Goal: Task Accomplishment & Management: Use online tool/utility

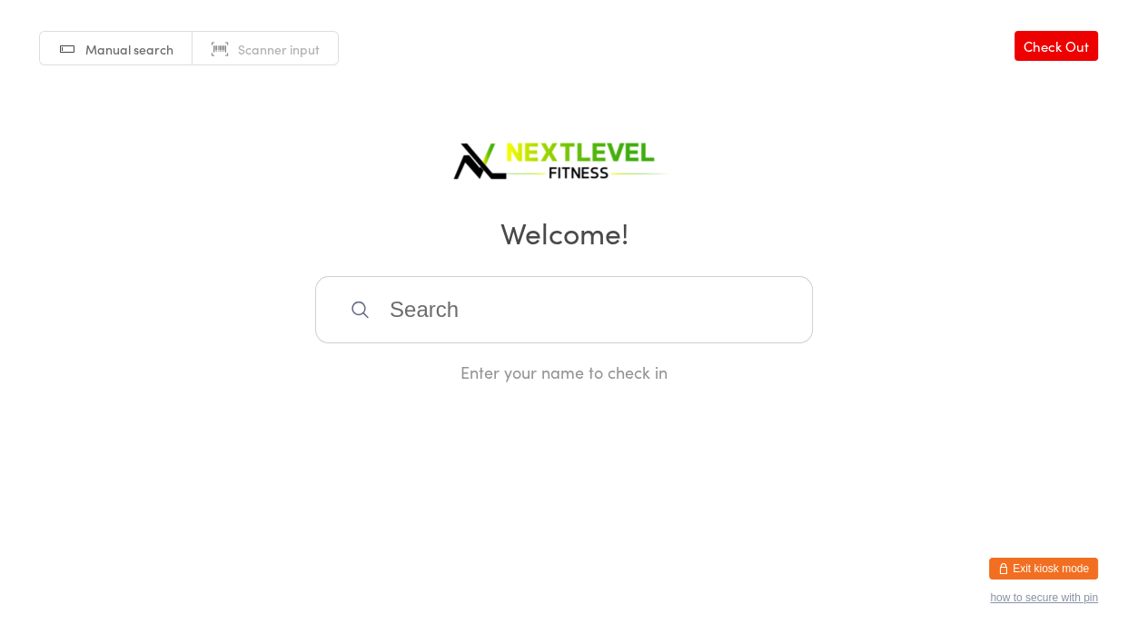
click at [448, 305] on input "search" at bounding box center [564, 309] width 498 height 67
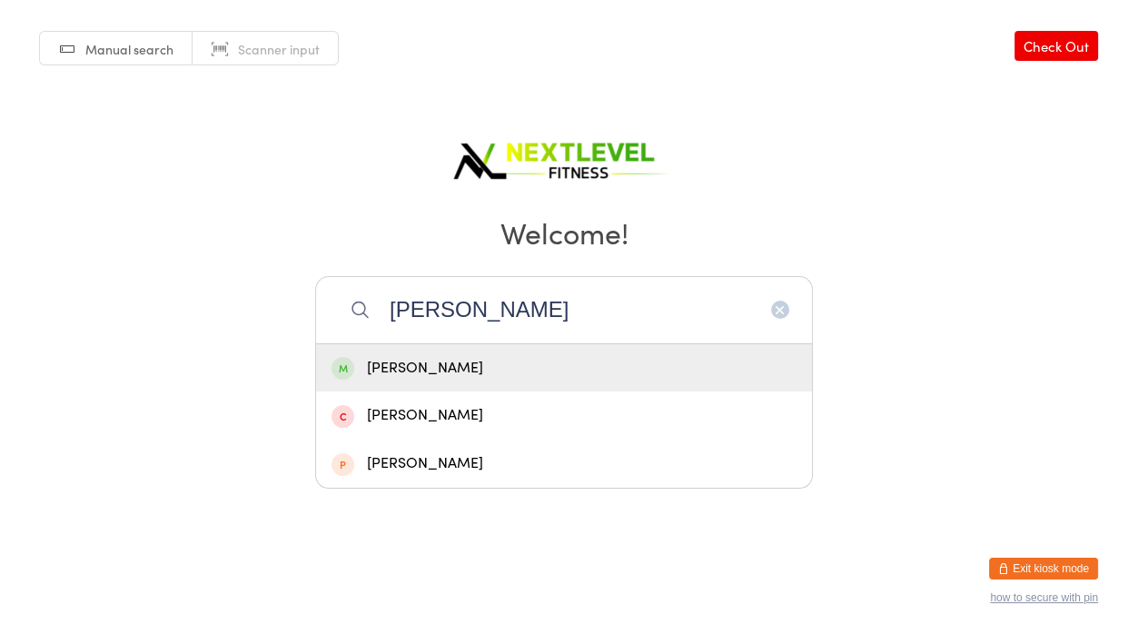
type input "[PERSON_NAME]"
click at [439, 368] on div "[PERSON_NAME]" at bounding box center [563, 368] width 465 height 25
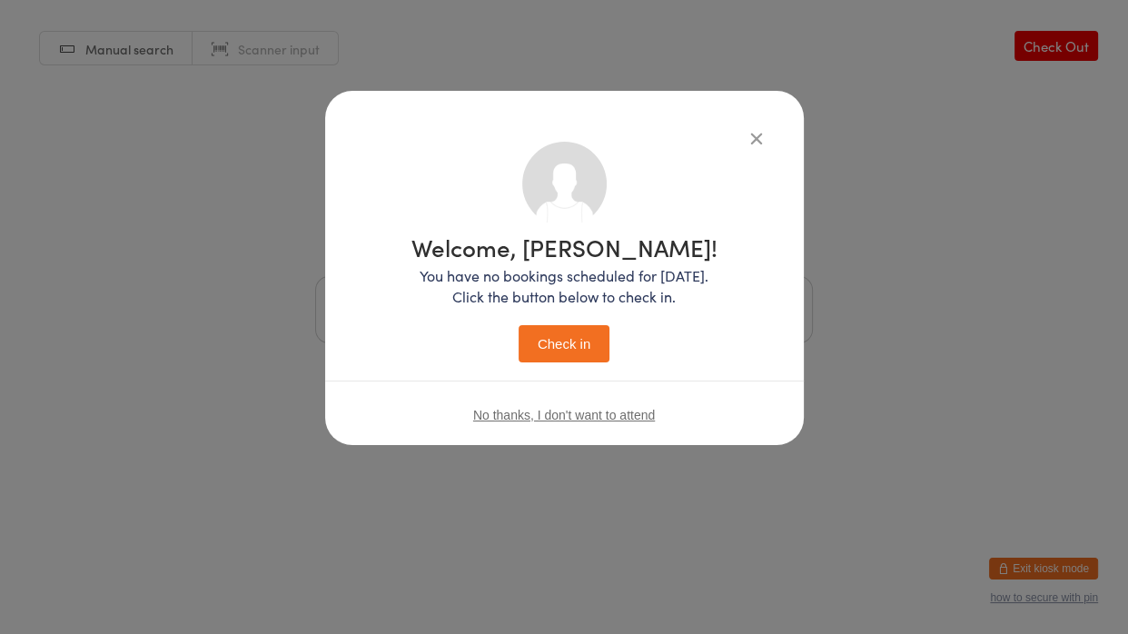
click at [533, 349] on button "Check in" at bounding box center [563, 343] width 91 height 37
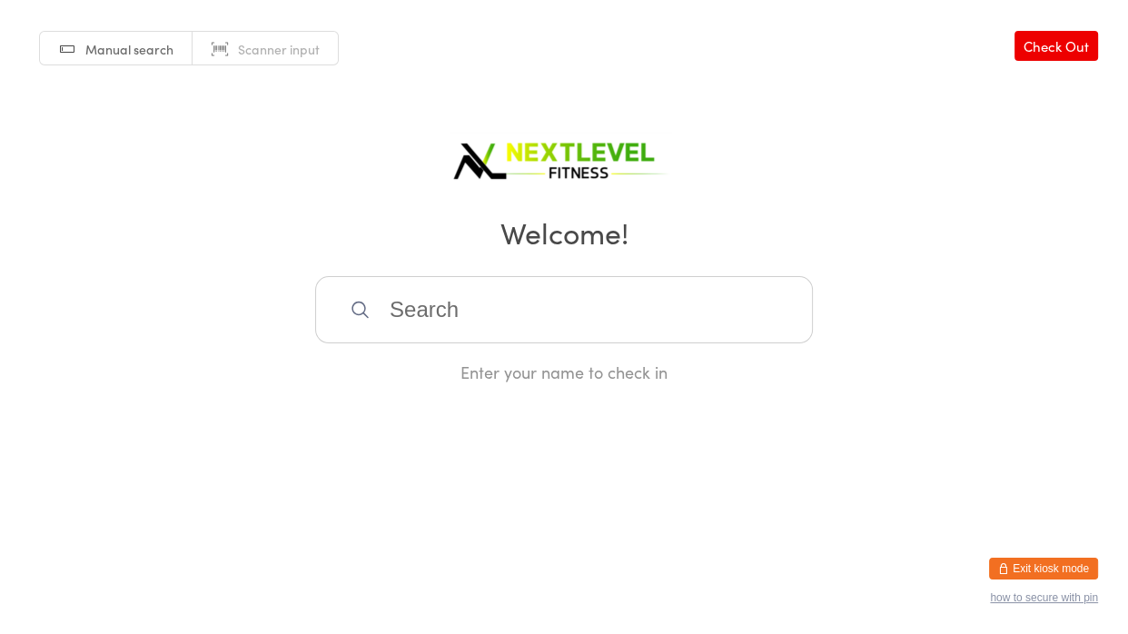
click at [629, 299] on input "search" at bounding box center [564, 309] width 498 height 67
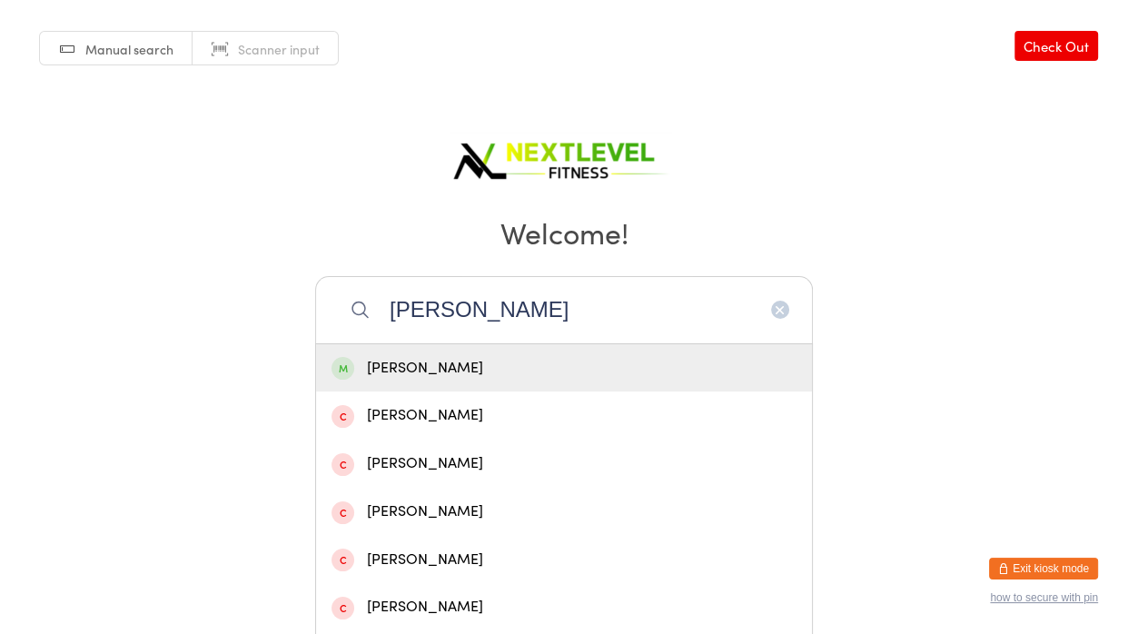
type input "[PERSON_NAME]"
click at [399, 368] on div "[PERSON_NAME]" at bounding box center [563, 368] width 465 height 25
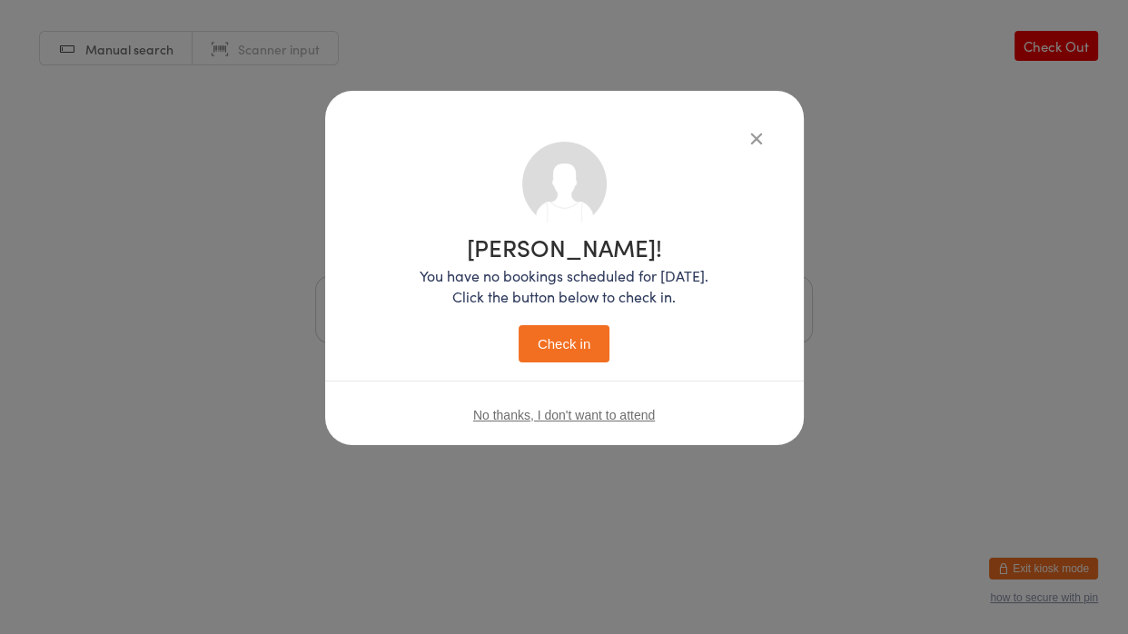
click at [518, 325] on button "Check in" at bounding box center [563, 343] width 91 height 37
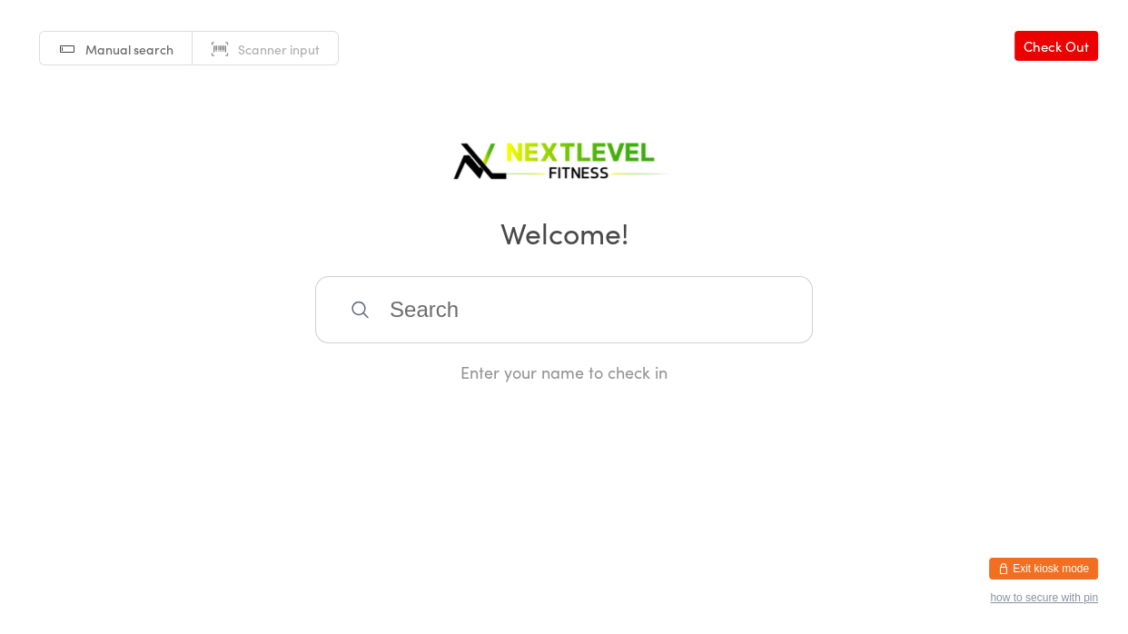
click at [446, 306] on input "search" at bounding box center [564, 309] width 498 height 67
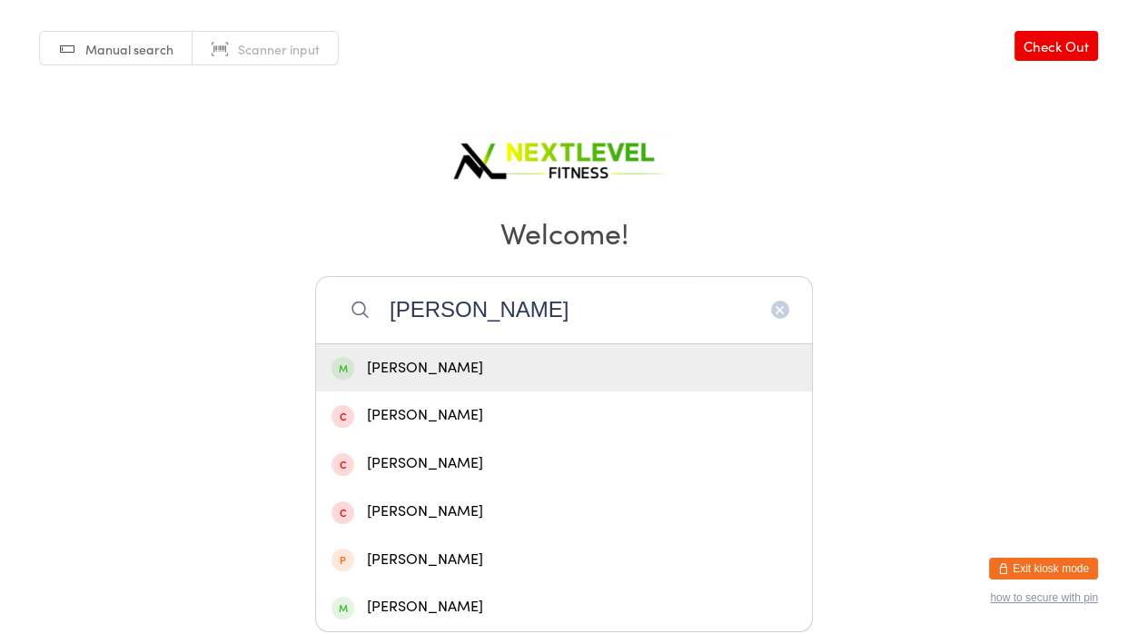
type input "[PERSON_NAME]"
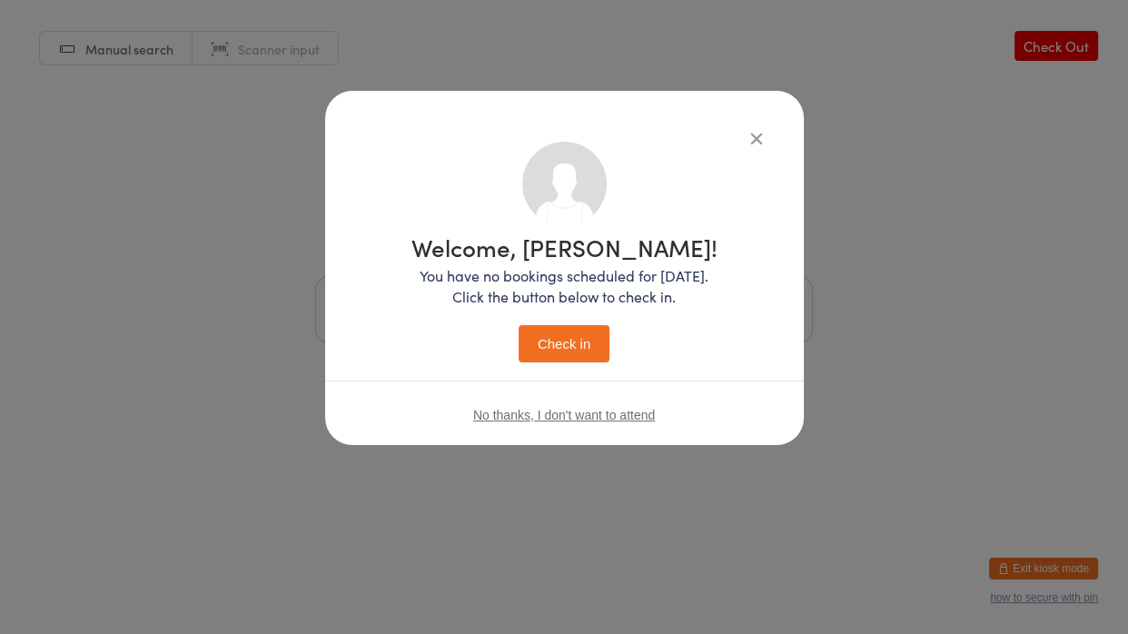
click at [518, 325] on button "Check in" at bounding box center [563, 343] width 91 height 37
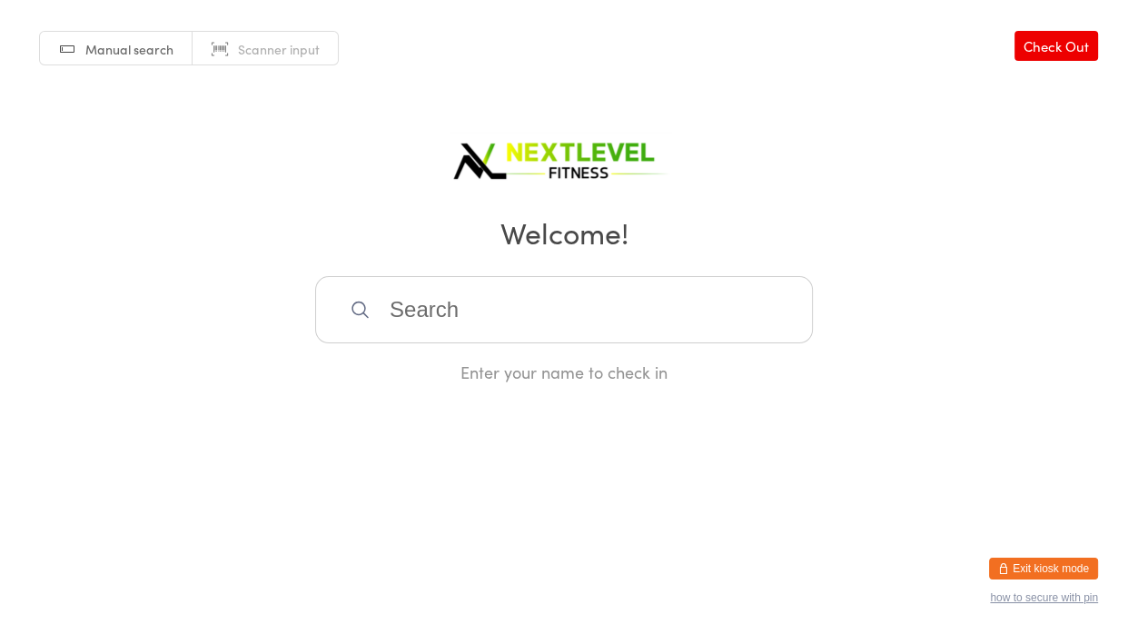
click at [470, 294] on input "search" at bounding box center [564, 309] width 498 height 67
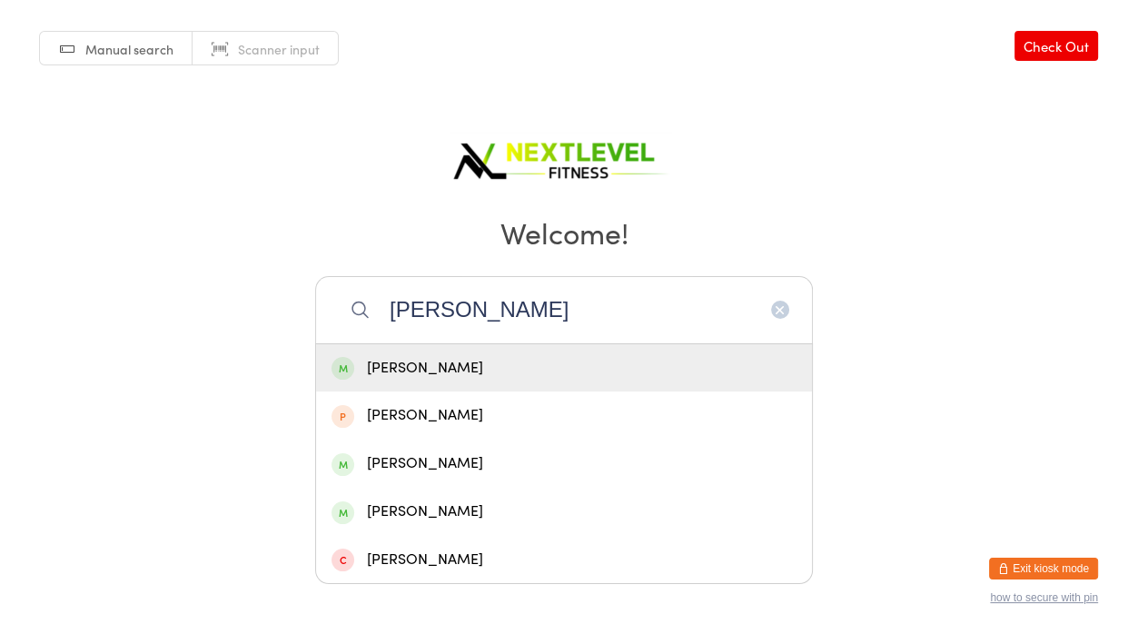
type input "[PERSON_NAME]"
click at [470, 356] on div "[PERSON_NAME]" at bounding box center [563, 368] width 465 height 25
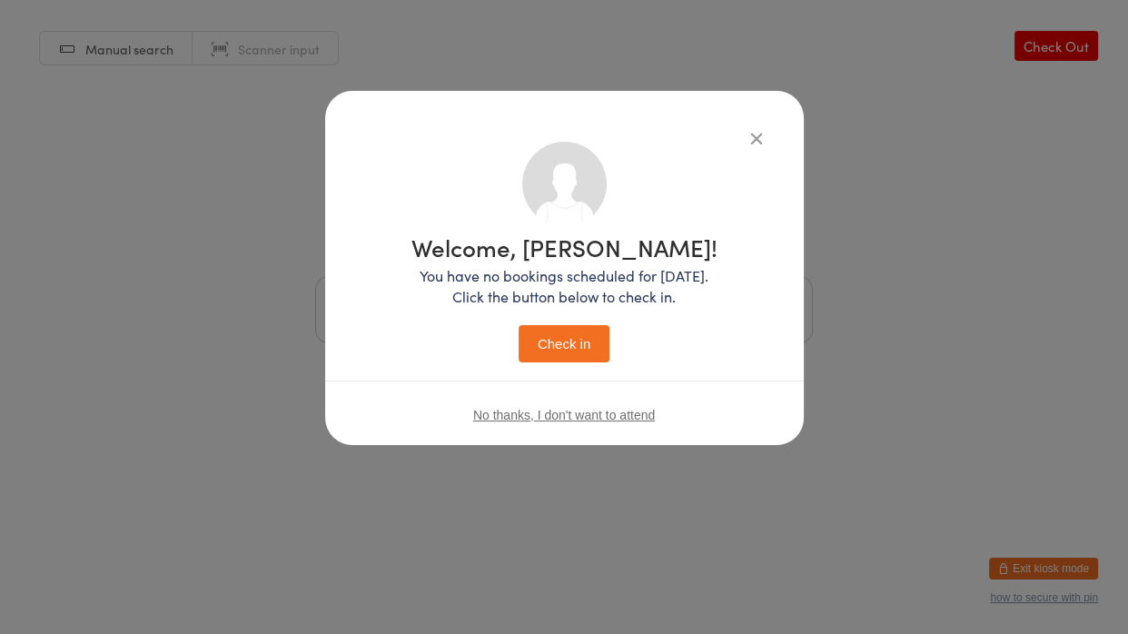
click at [557, 322] on div "Welcome, [PERSON_NAME]! You have no bookings scheduled for [DATE]. Click the bu…" at bounding box center [564, 298] width 306 height 127
click at [554, 333] on button "Check in" at bounding box center [563, 343] width 91 height 37
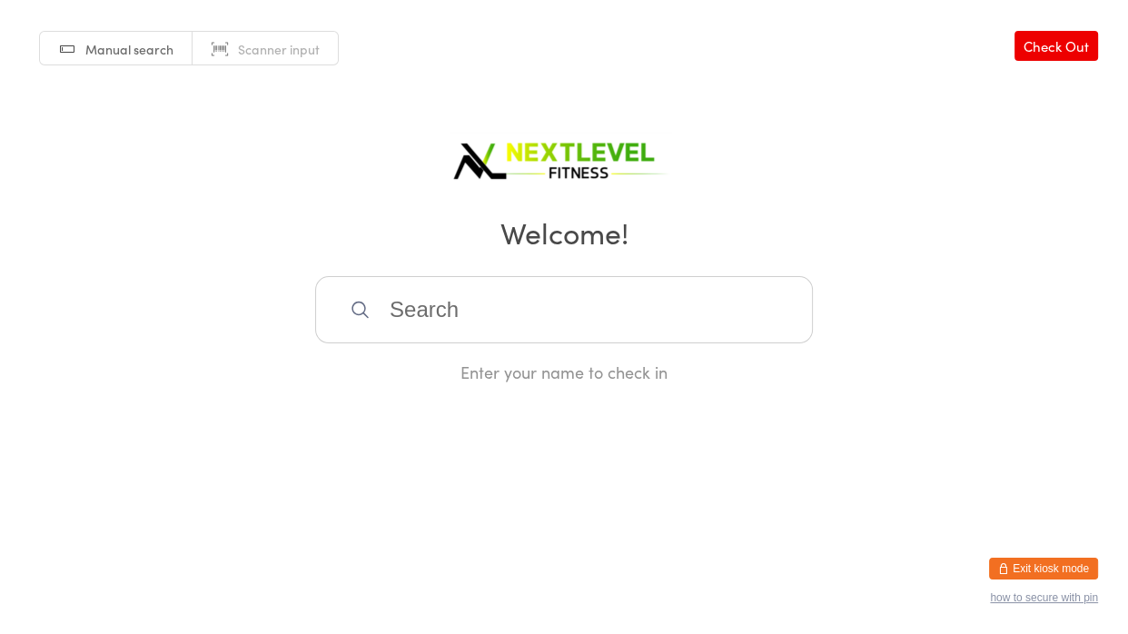
click at [525, 298] on input "search" at bounding box center [564, 309] width 498 height 67
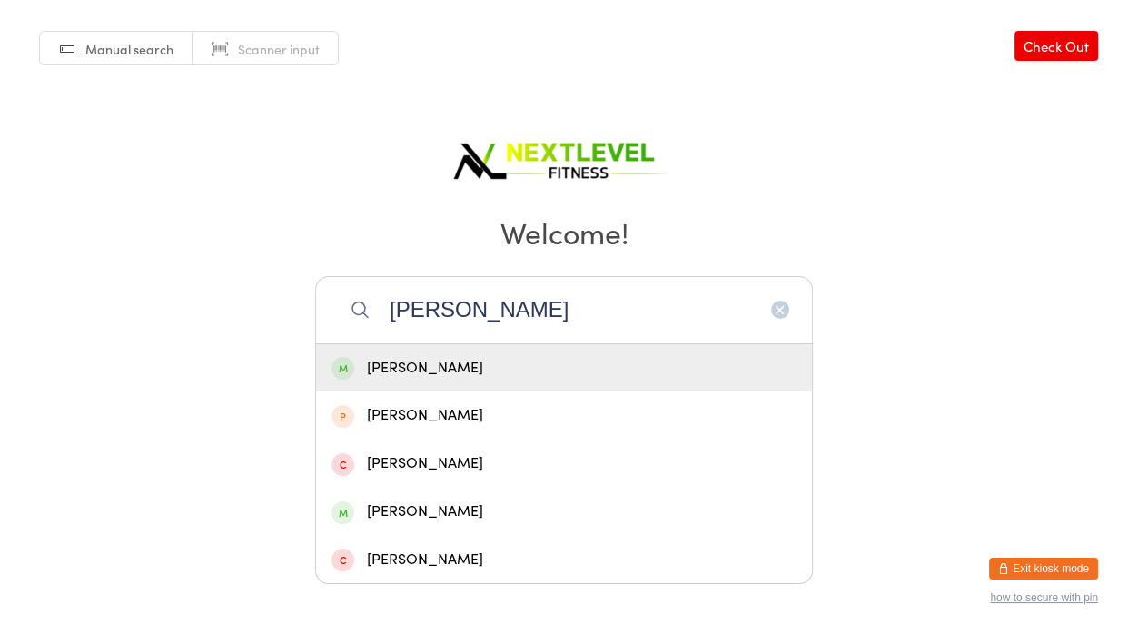
type input "[PERSON_NAME]"
click at [511, 353] on div "[PERSON_NAME]" at bounding box center [564, 368] width 496 height 48
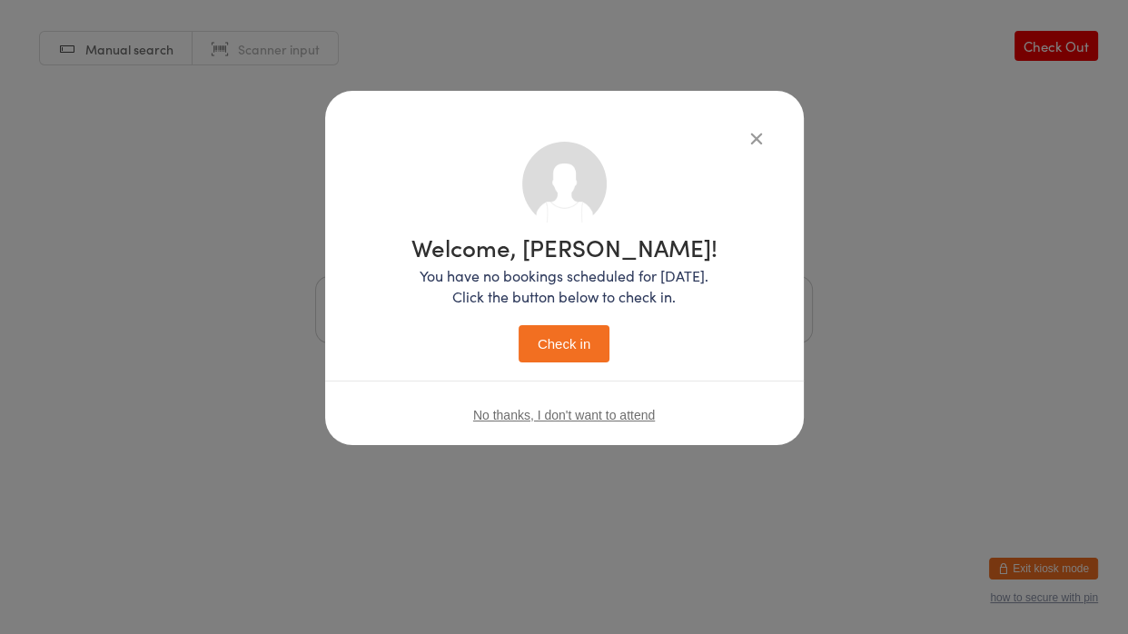
click at [558, 340] on button "Check in" at bounding box center [563, 343] width 91 height 37
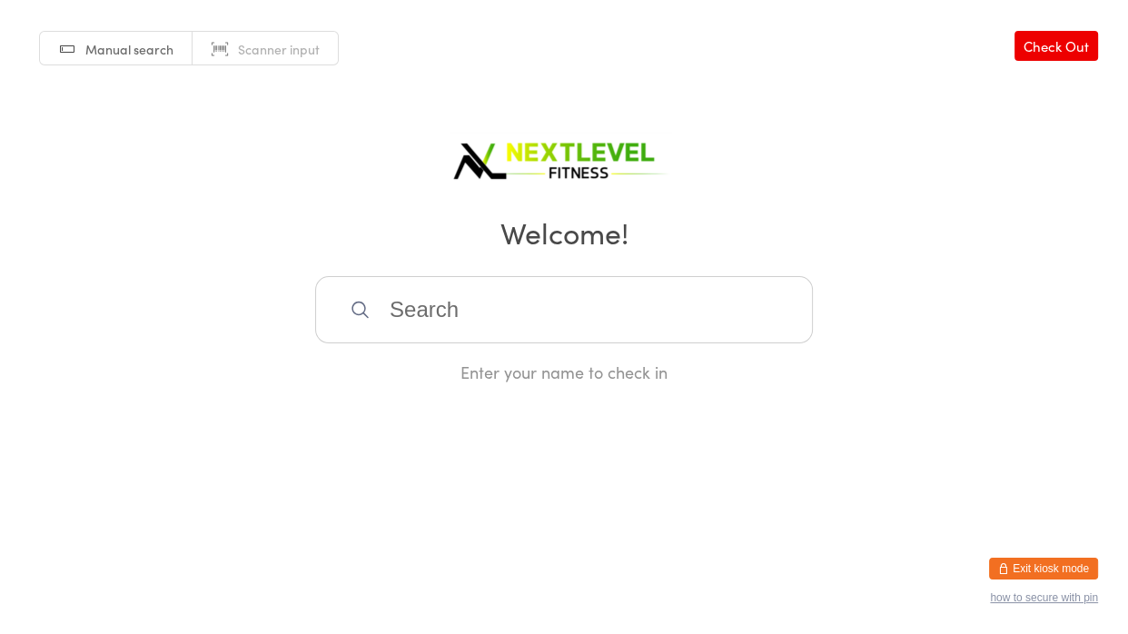
click at [449, 318] on input "search" at bounding box center [564, 309] width 498 height 67
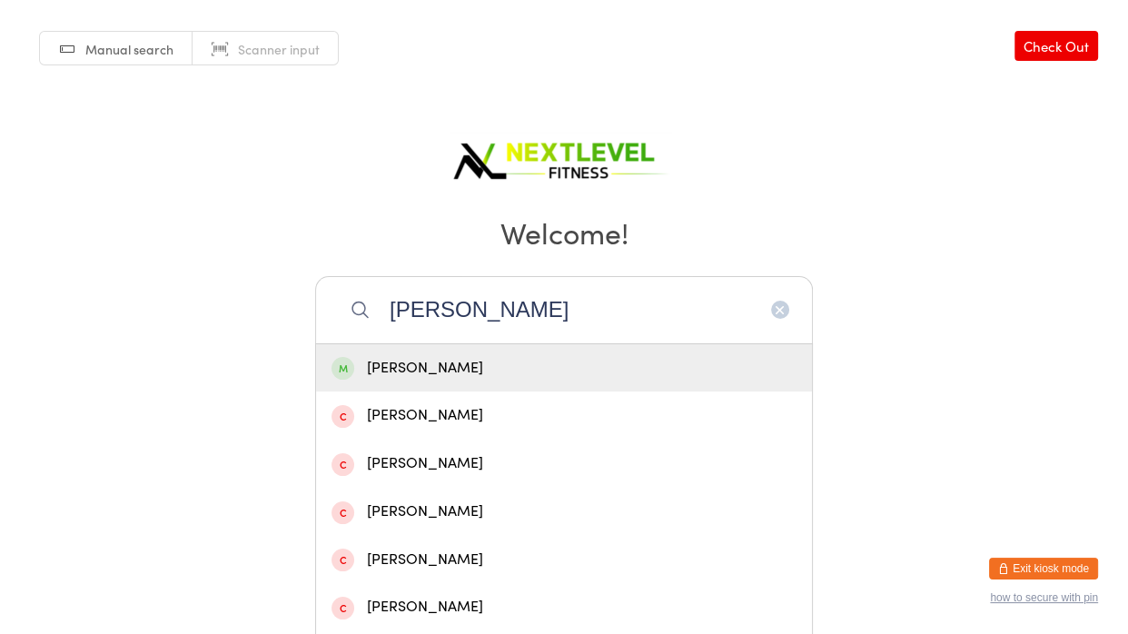
type input "[PERSON_NAME]"
click at [433, 369] on div "[PERSON_NAME]" at bounding box center [563, 368] width 465 height 25
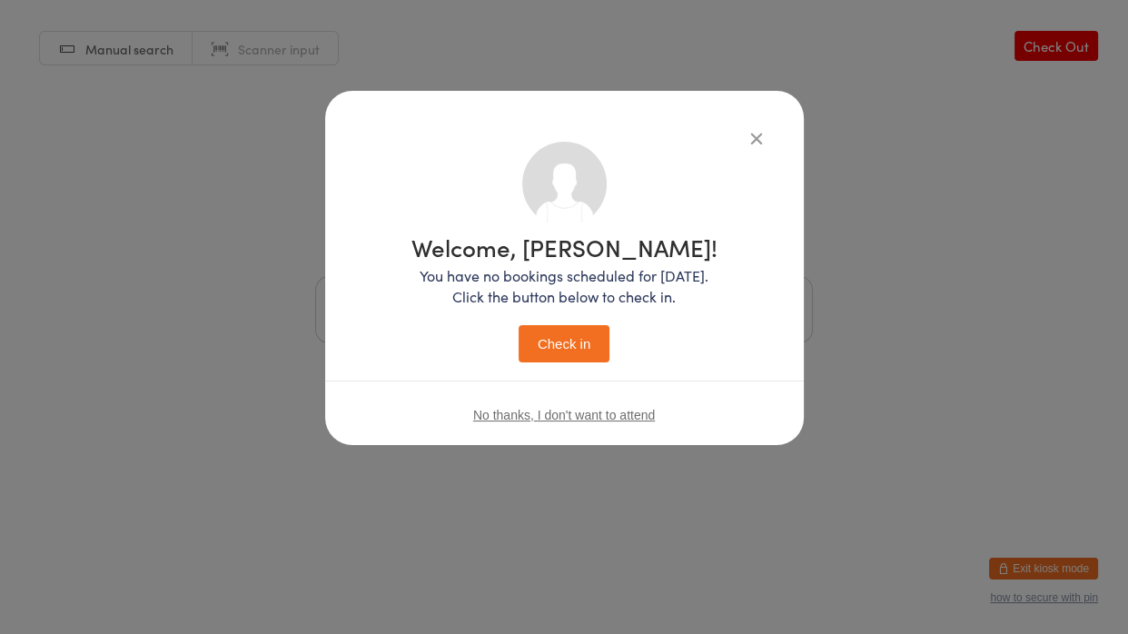
click at [559, 348] on button "Check in" at bounding box center [563, 343] width 91 height 37
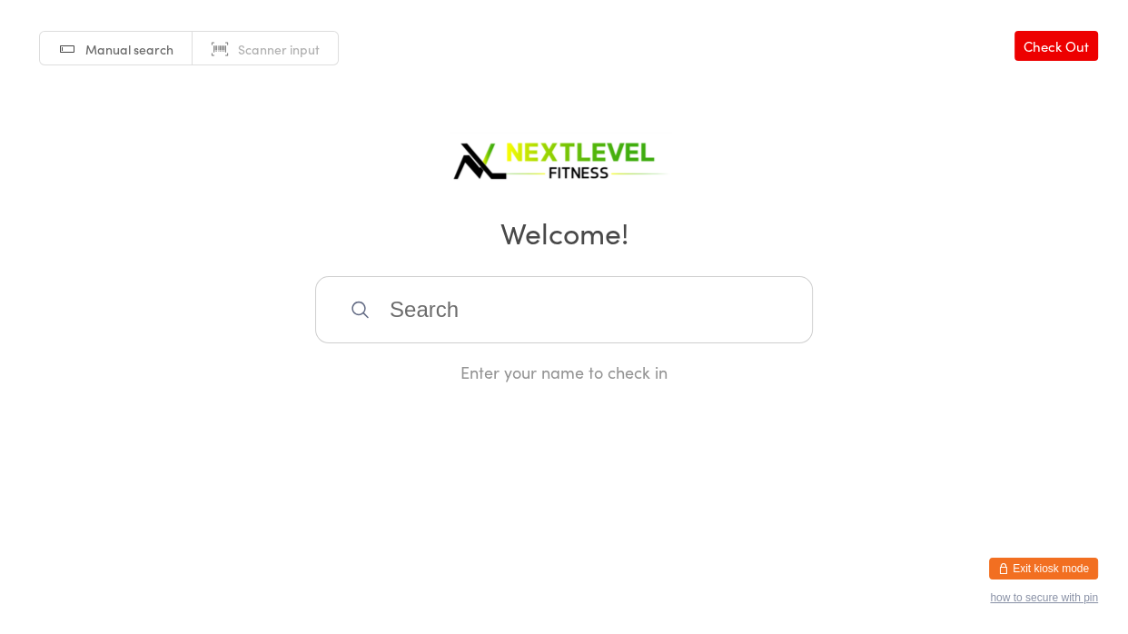
click at [521, 297] on input "search" at bounding box center [564, 309] width 498 height 67
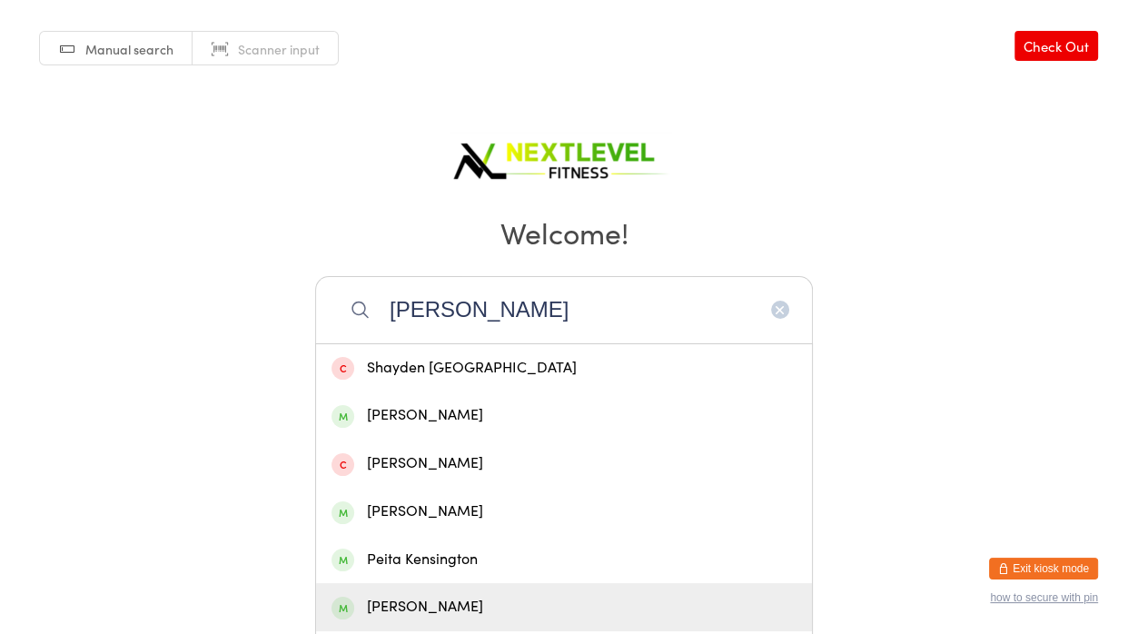
type input "[PERSON_NAME]"
click at [418, 606] on div "[PERSON_NAME]" at bounding box center [563, 607] width 465 height 25
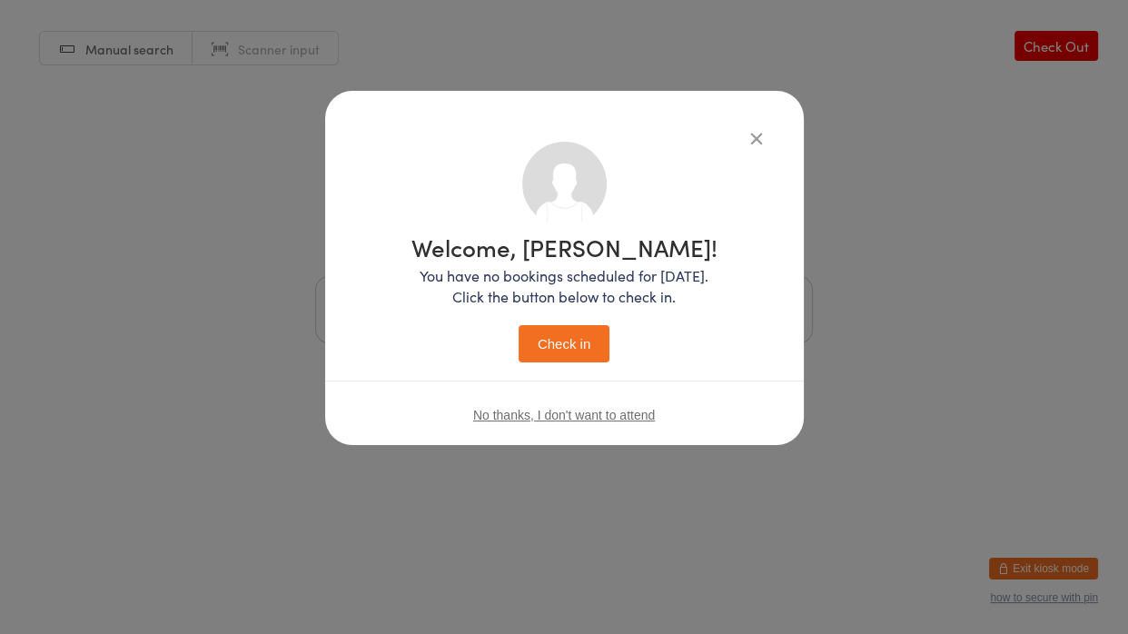
click at [553, 344] on button "Check in" at bounding box center [563, 343] width 91 height 37
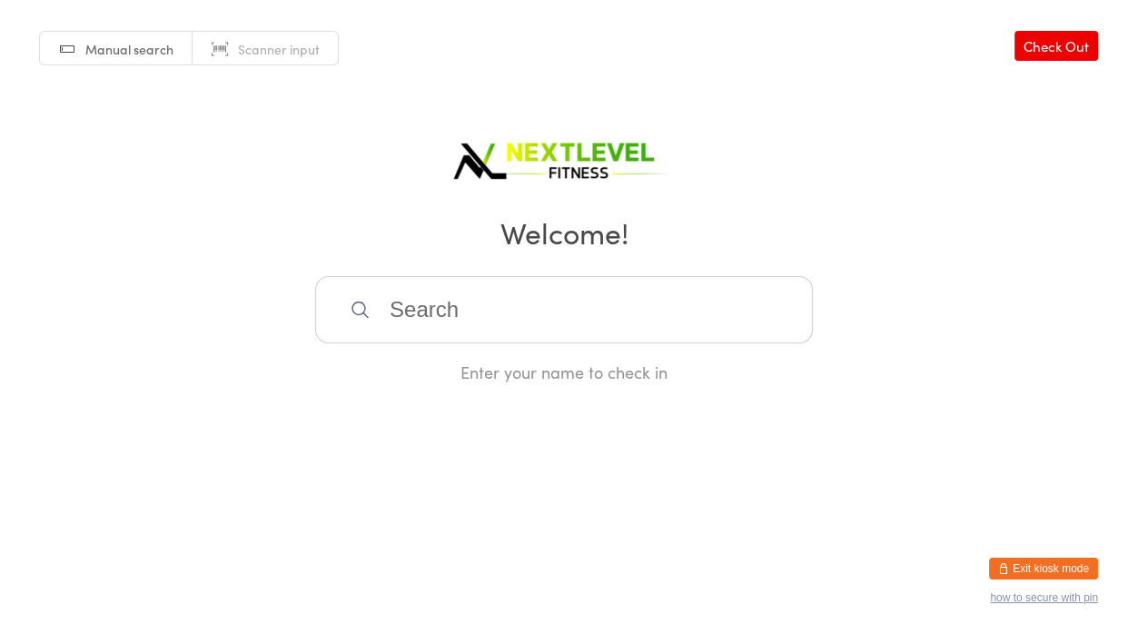
click at [532, 300] on input "search" at bounding box center [564, 309] width 498 height 67
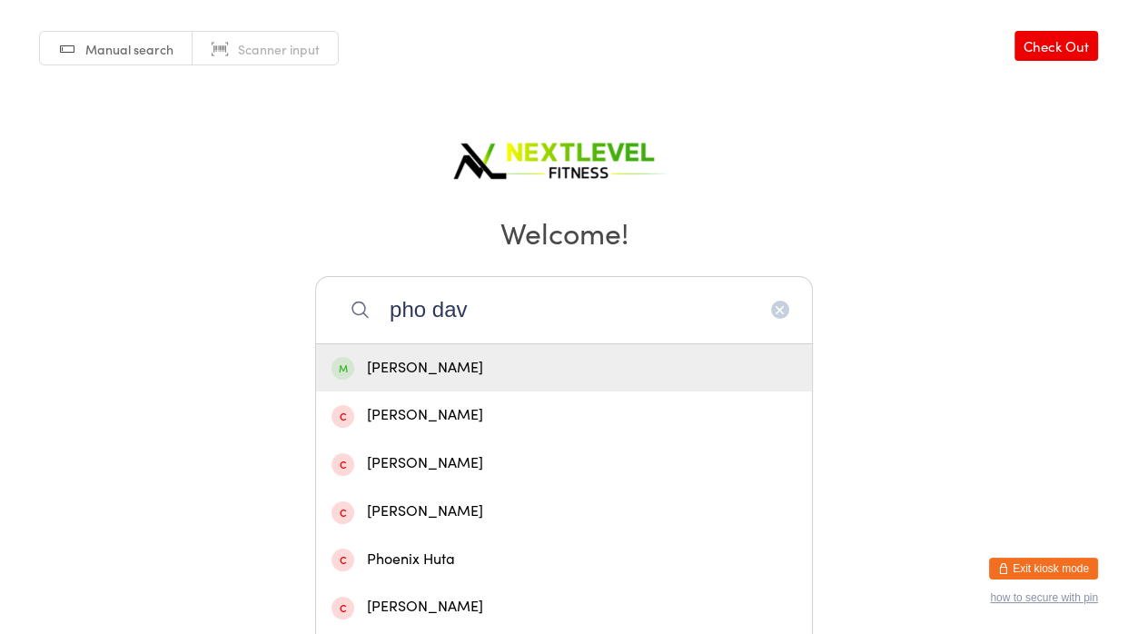
type input "pho dav"
click at [508, 376] on div "[PERSON_NAME]" at bounding box center [563, 368] width 465 height 25
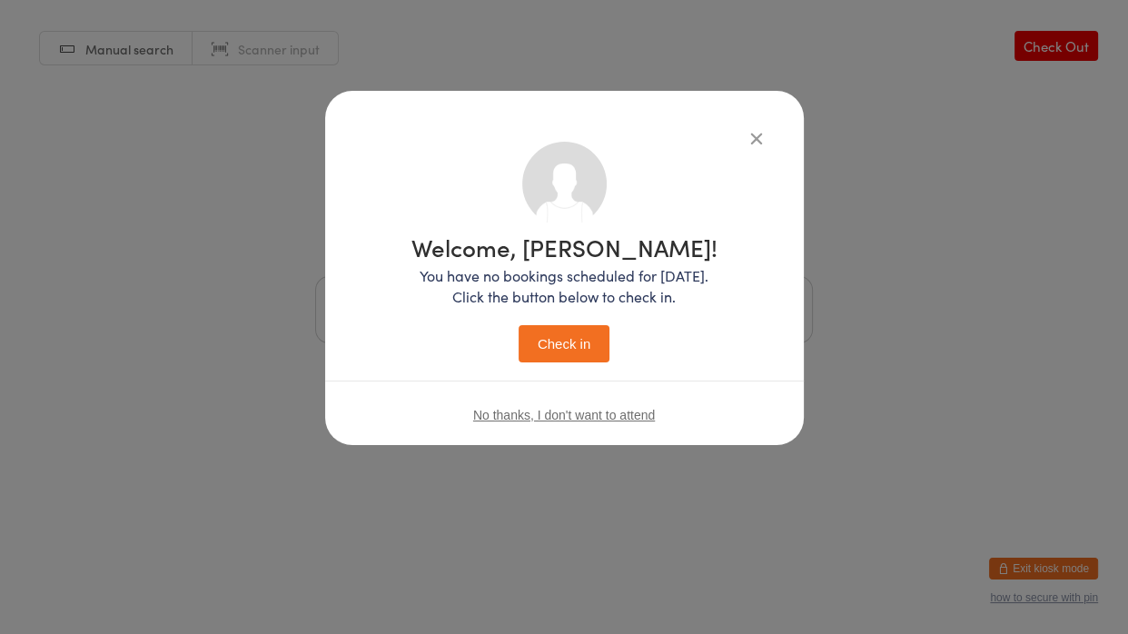
click at [567, 332] on button "Check in" at bounding box center [563, 343] width 91 height 37
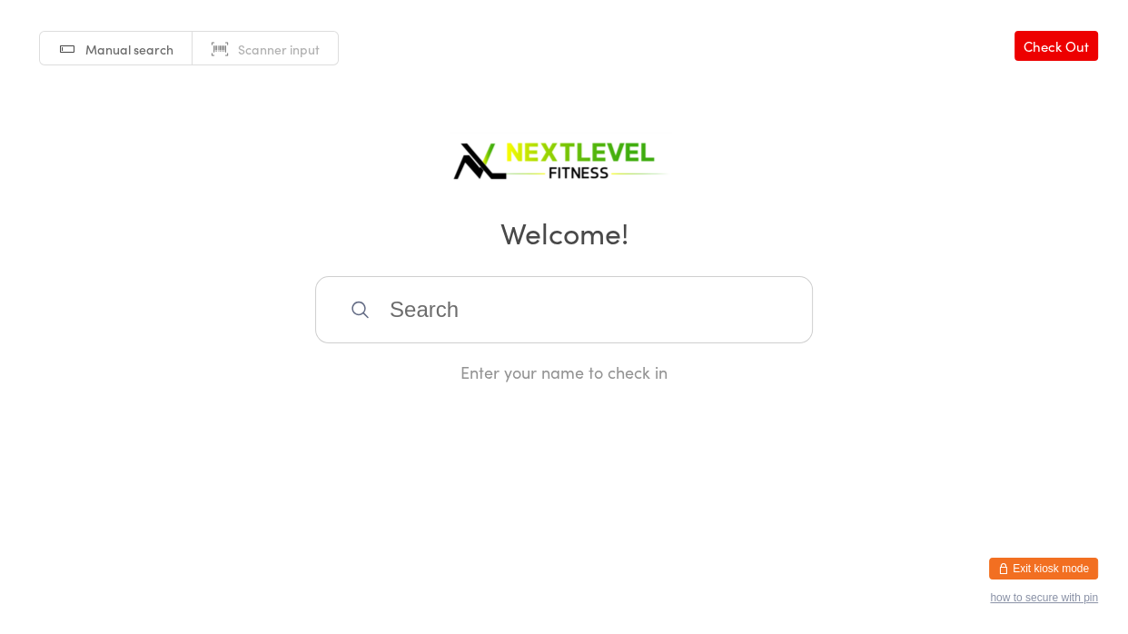
click at [567, 332] on input "search" at bounding box center [564, 309] width 498 height 67
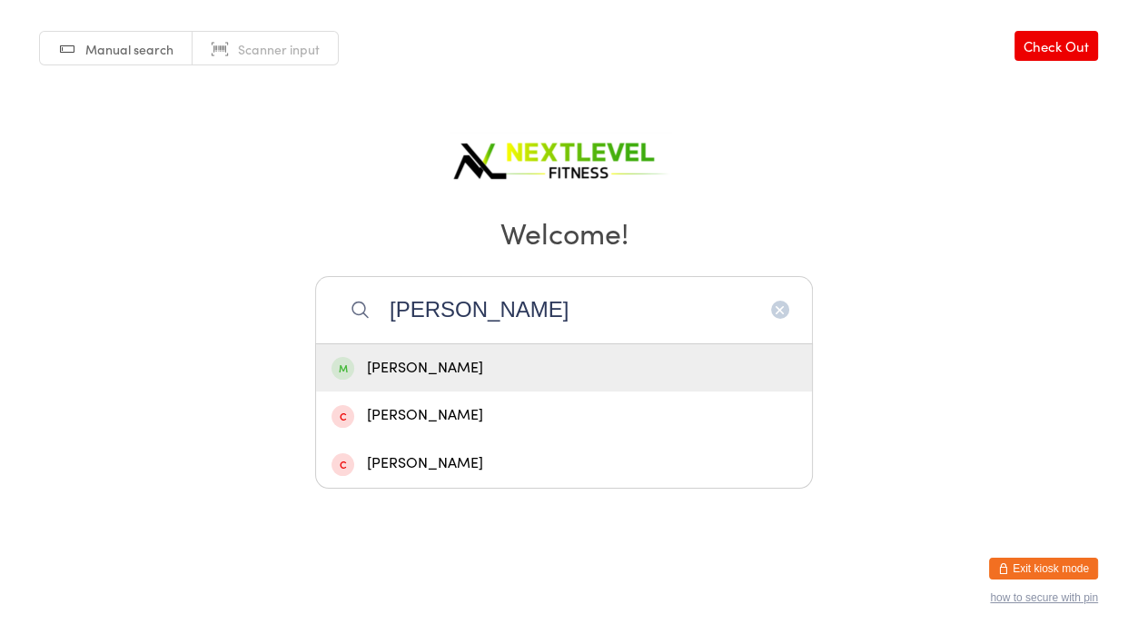
type input "[PERSON_NAME]"
click at [354, 390] on div "[PERSON_NAME]" at bounding box center [564, 368] width 496 height 48
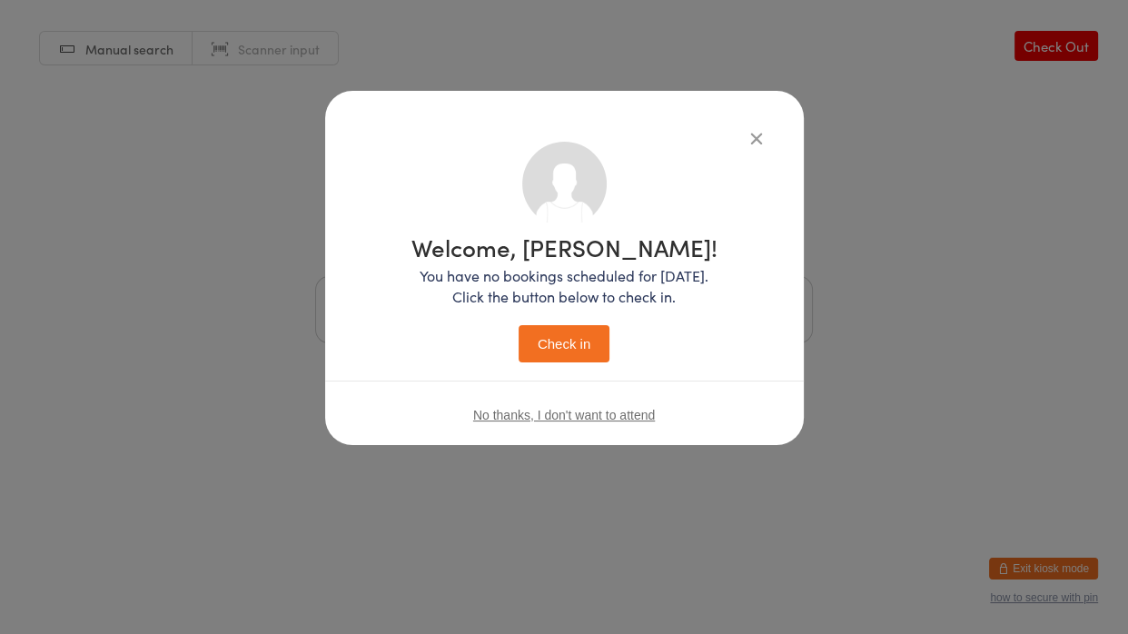
click at [546, 353] on button "Check in" at bounding box center [563, 343] width 91 height 37
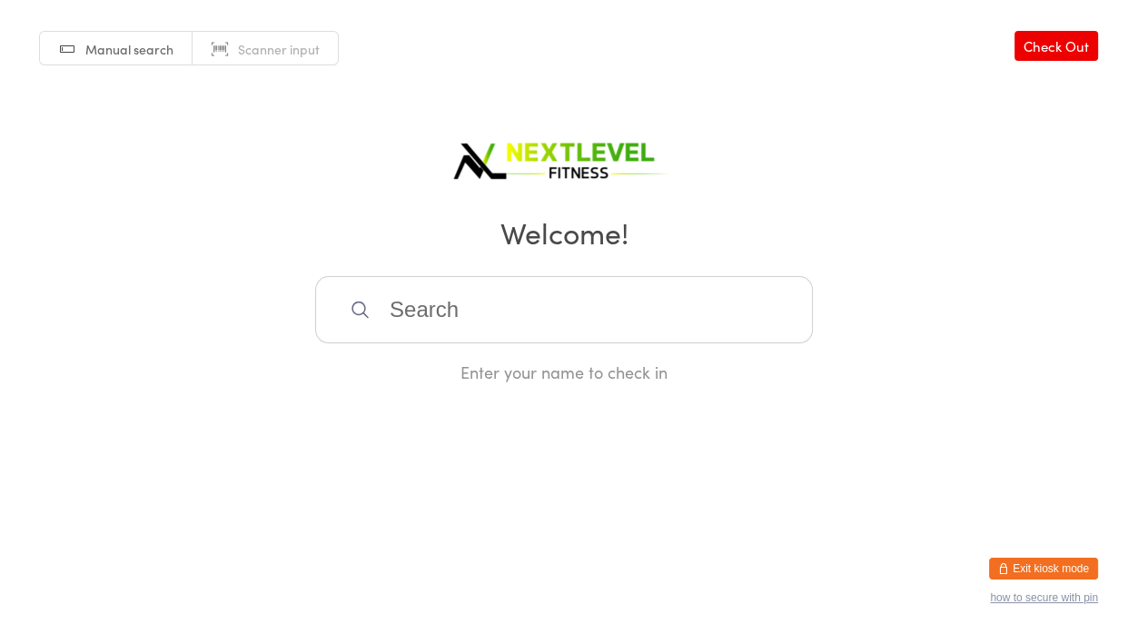
click at [392, 310] on input "search" at bounding box center [564, 309] width 498 height 67
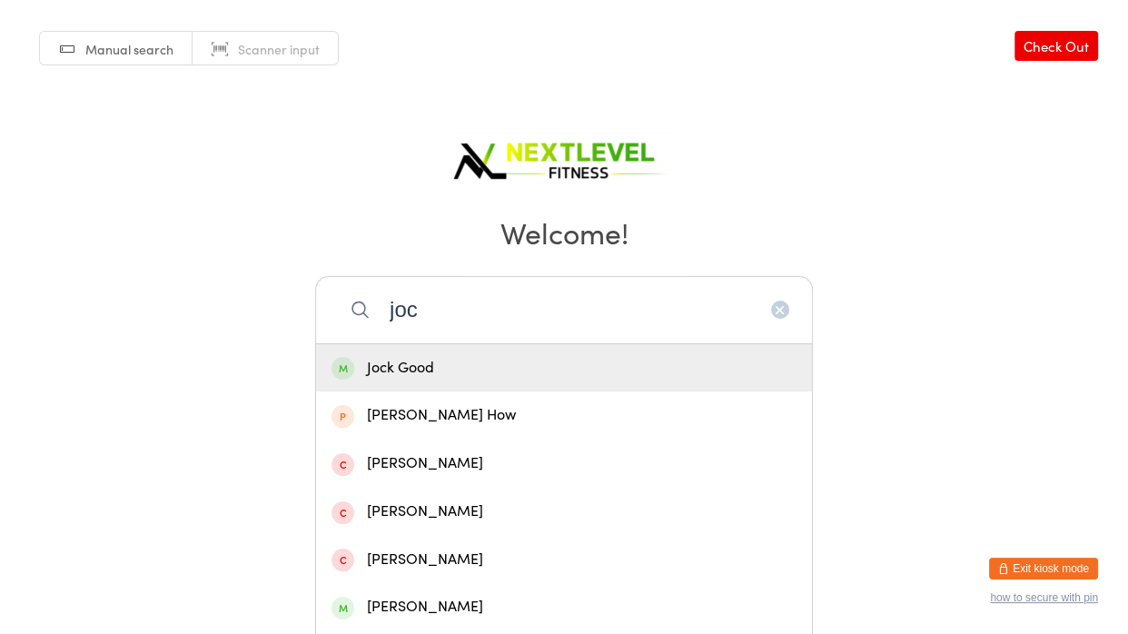
type input "joc"
click at [412, 361] on div "Jock Good" at bounding box center [563, 368] width 465 height 25
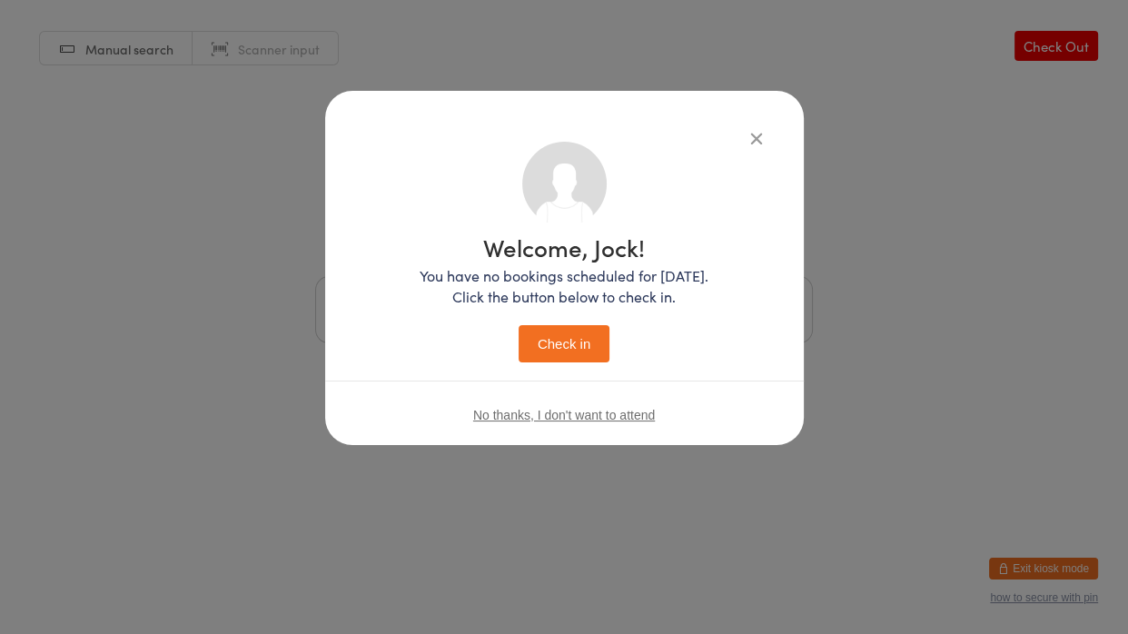
click at [573, 343] on button "Check in" at bounding box center [563, 343] width 91 height 37
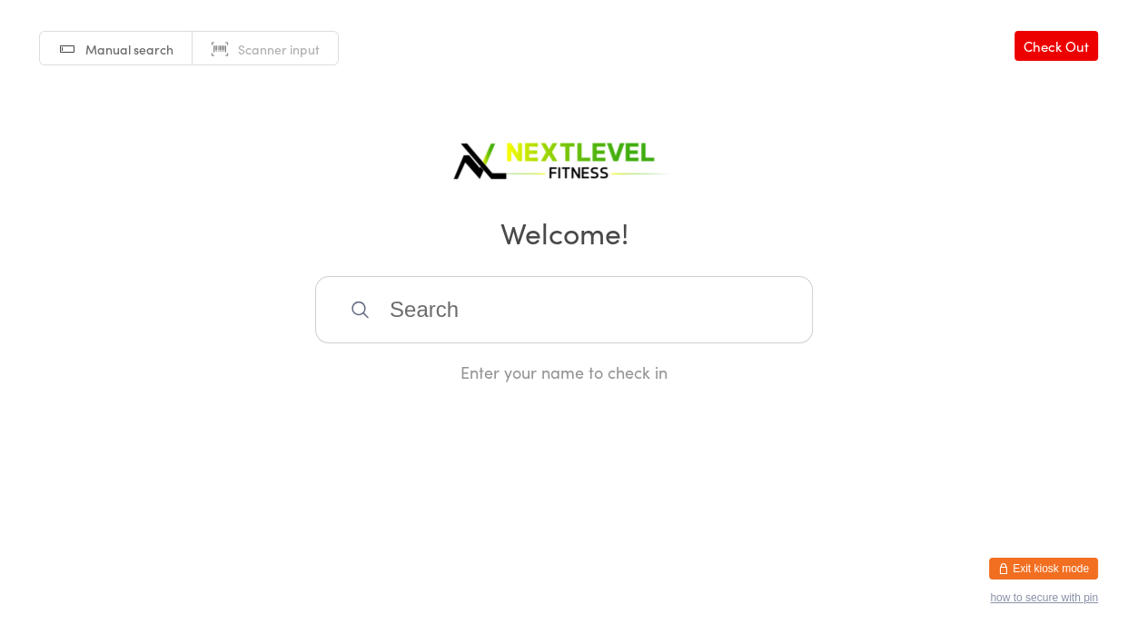
click at [576, 328] on input "search" at bounding box center [564, 309] width 498 height 67
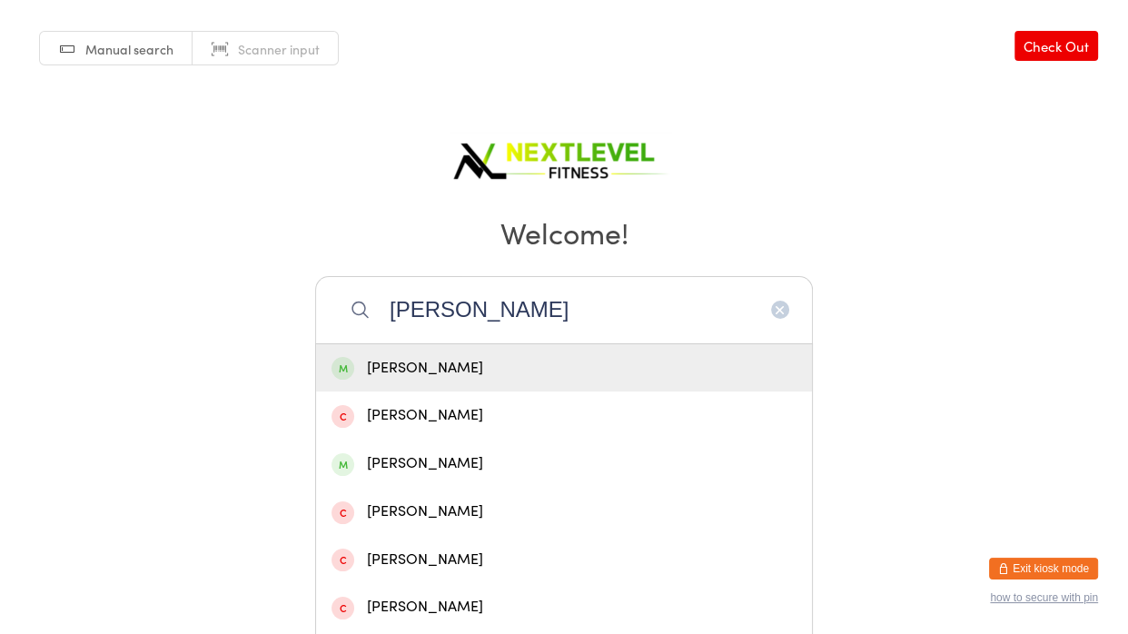
type input "[PERSON_NAME]"
click at [467, 356] on div "[PERSON_NAME]" at bounding box center [563, 368] width 465 height 25
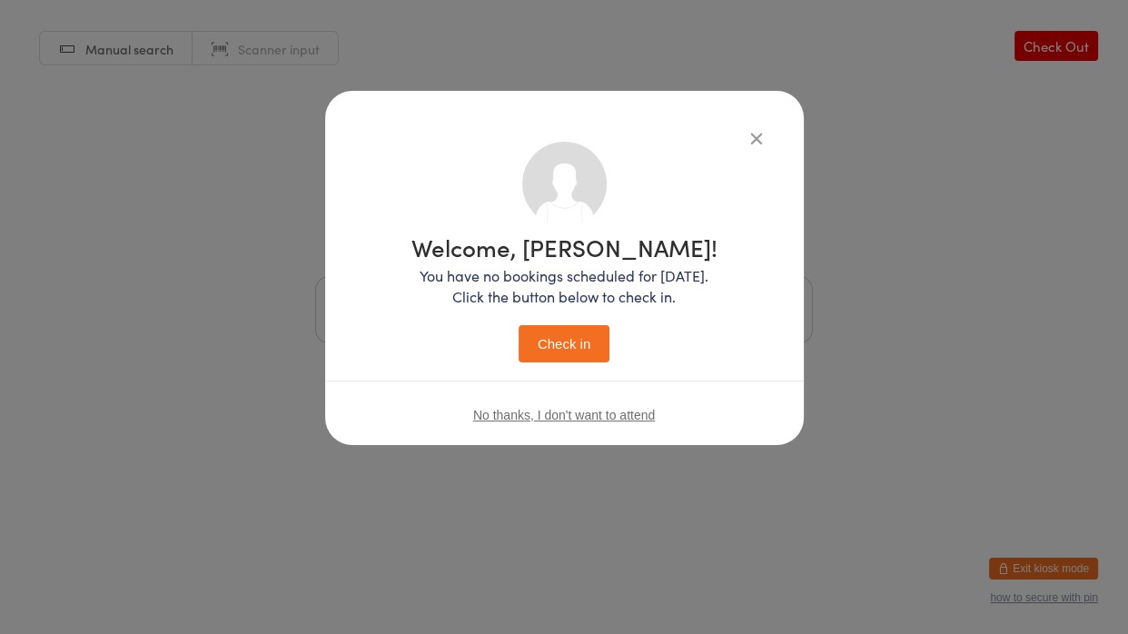
click at [599, 358] on button "Check in" at bounding box center [563, 343] width 91 height 37
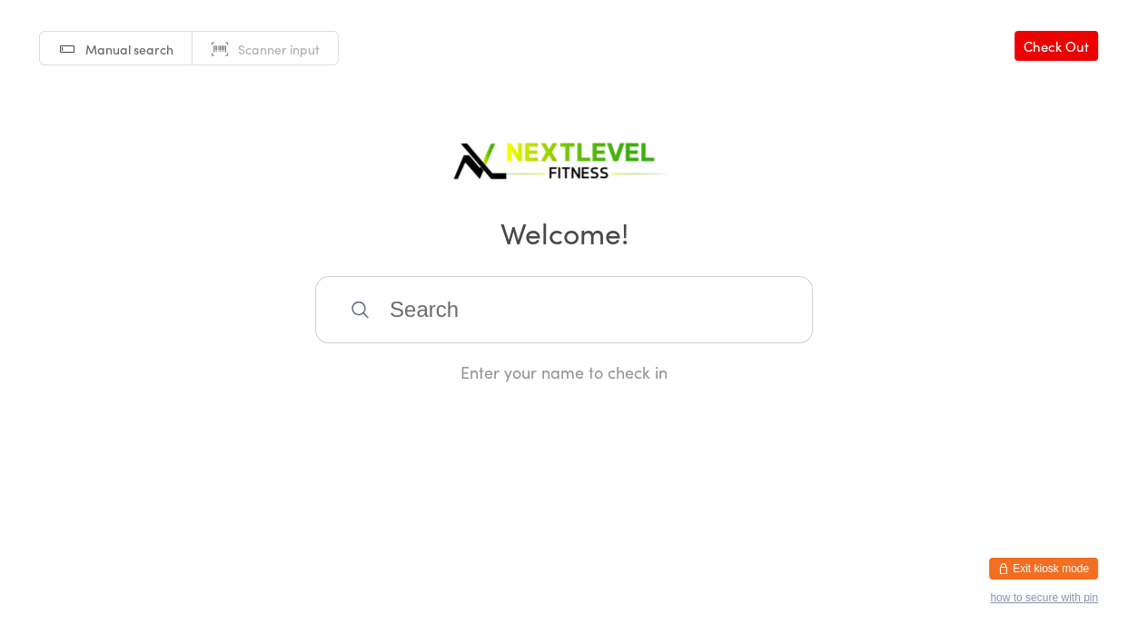
click at [505, 305] on input "search" at bounding box center [564, 309] width 498 height 67
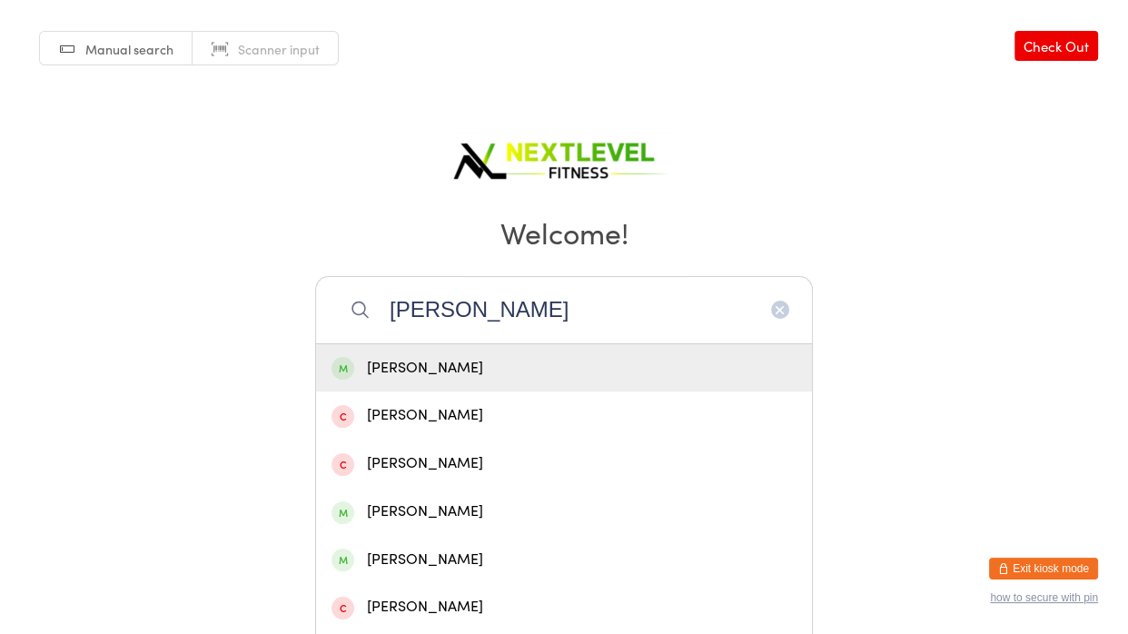
type input "[PERSON_NAME]"
click at [455, 376] on div "[PERSON_NAME]" at bounding box center [563, 368] width 465 height 25
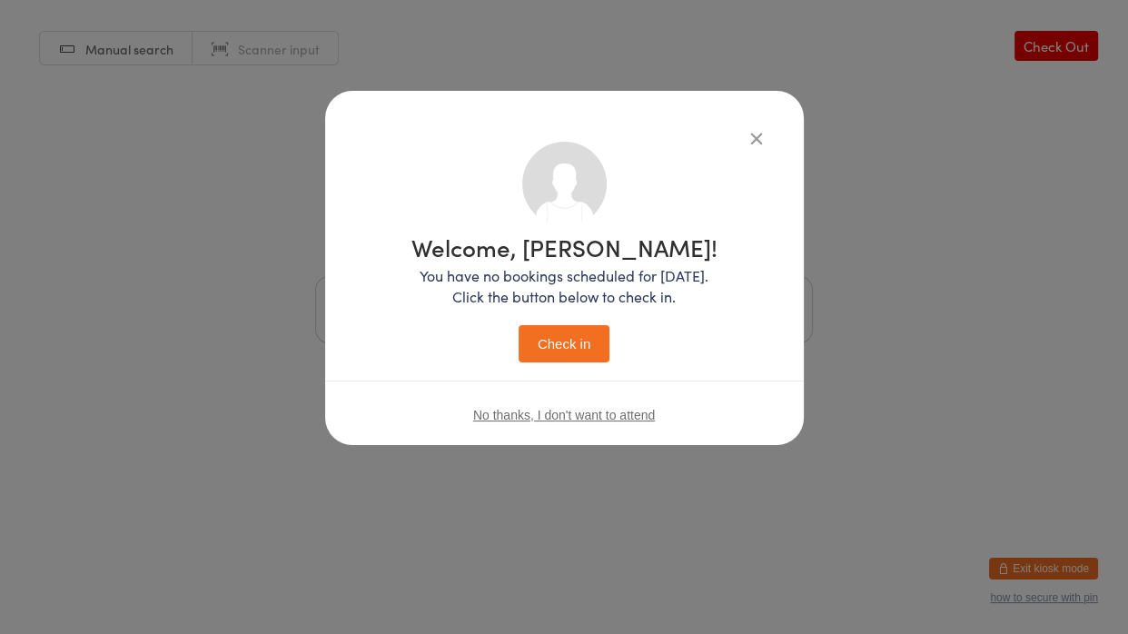
click at [592, 356] on button "Check in" at bounding box center [563, 343] width 91 height 37
